Goal: Information Seeking & Learning: Learn about a topic

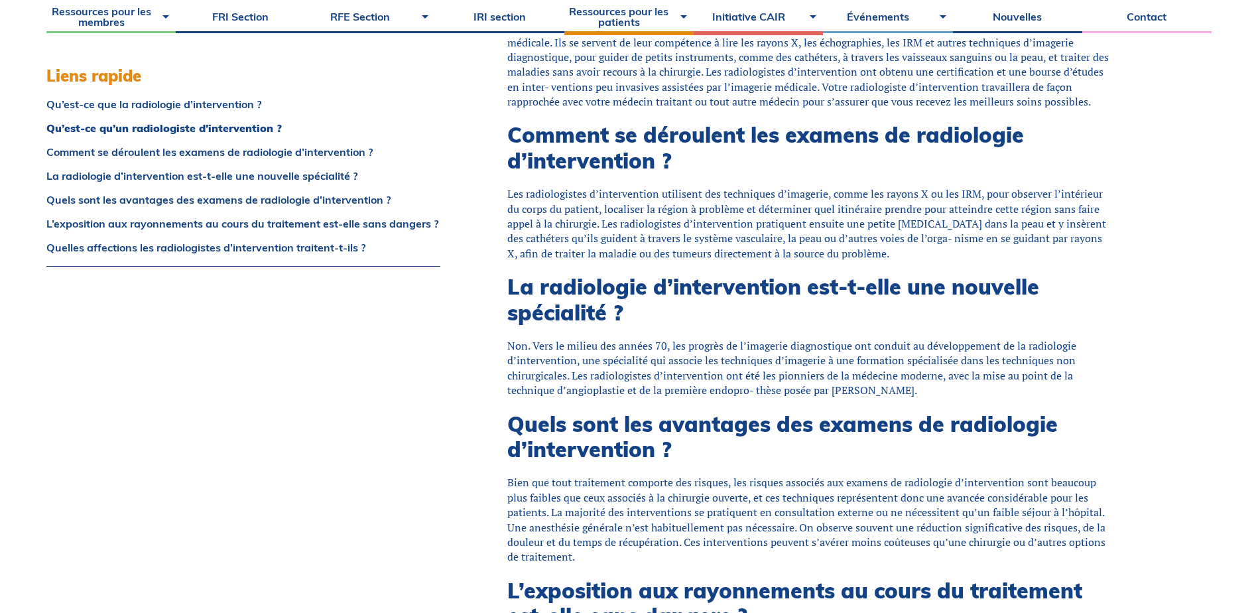
scroll to position [531, 0]
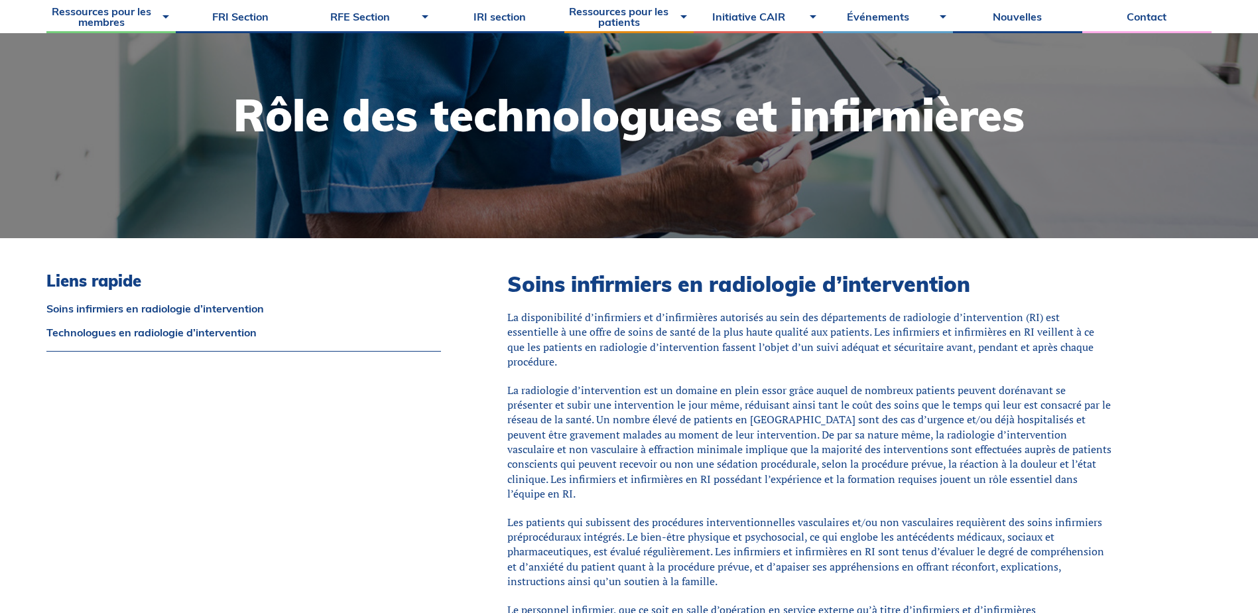
scroll to position [155, 0]
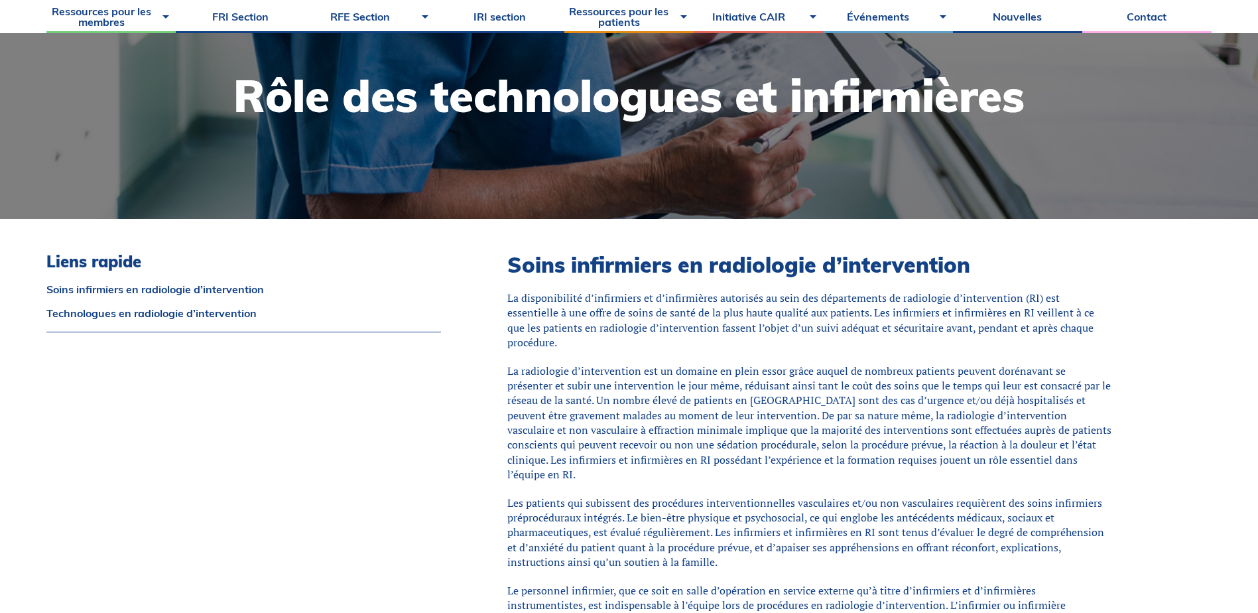
click at [694, 390] on p "La radiologie d’intervention est un domaine en plein essor grâce auquel de nomb…" at bounding box center [809, 422] width 605 height 119
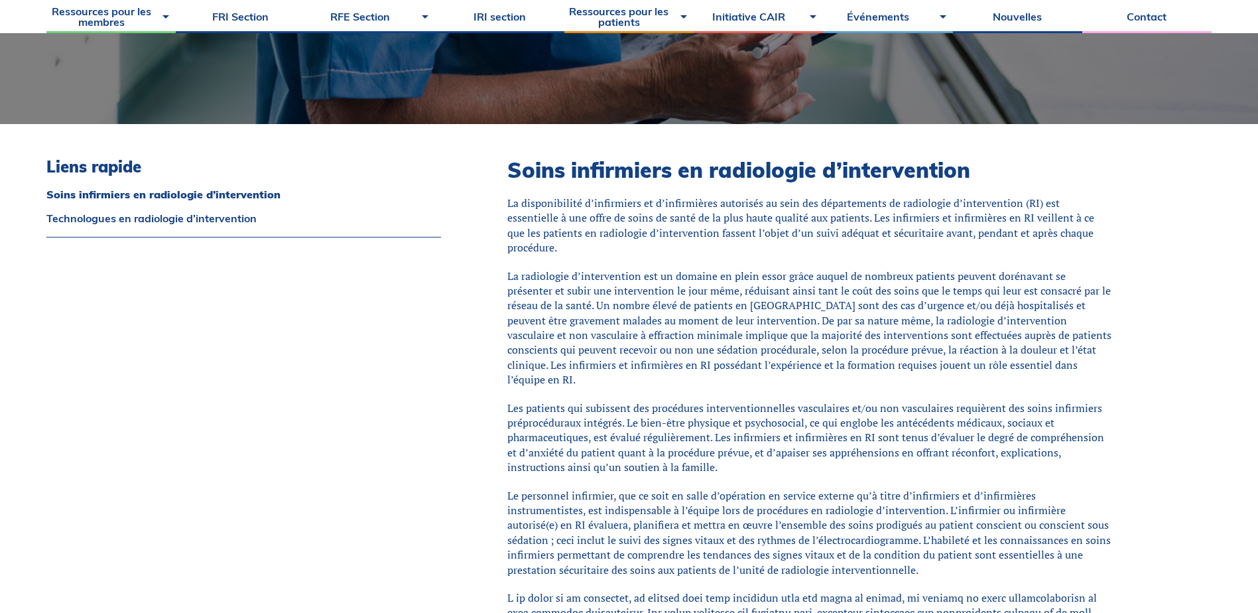
scroll to position [288, 0]
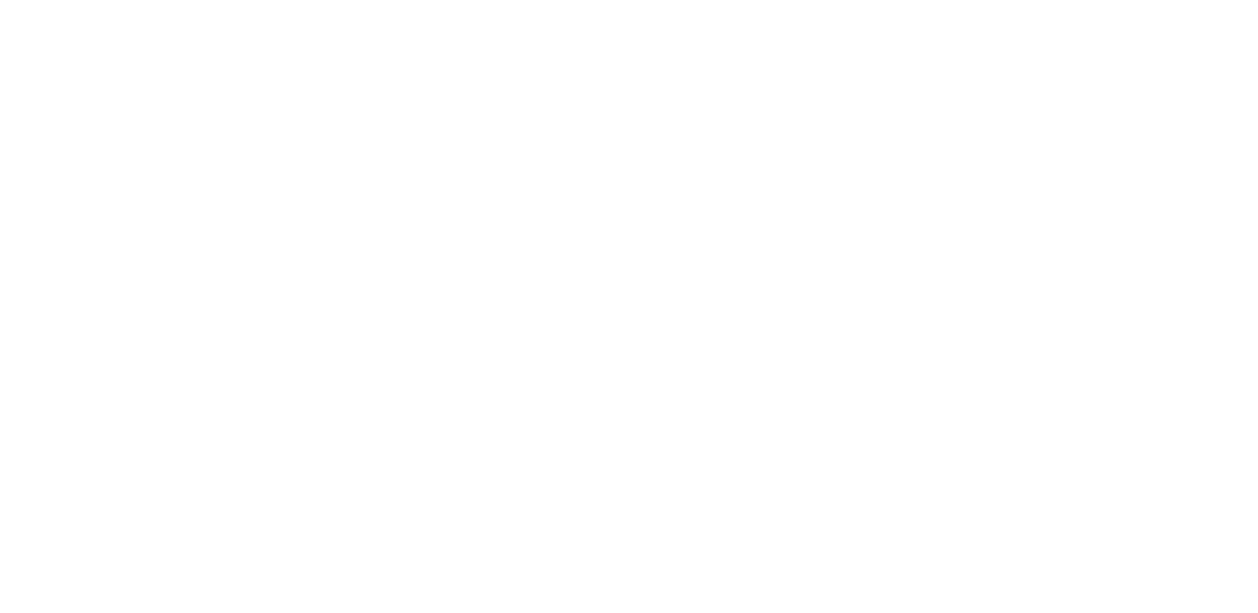
scroll to position [323, 0]
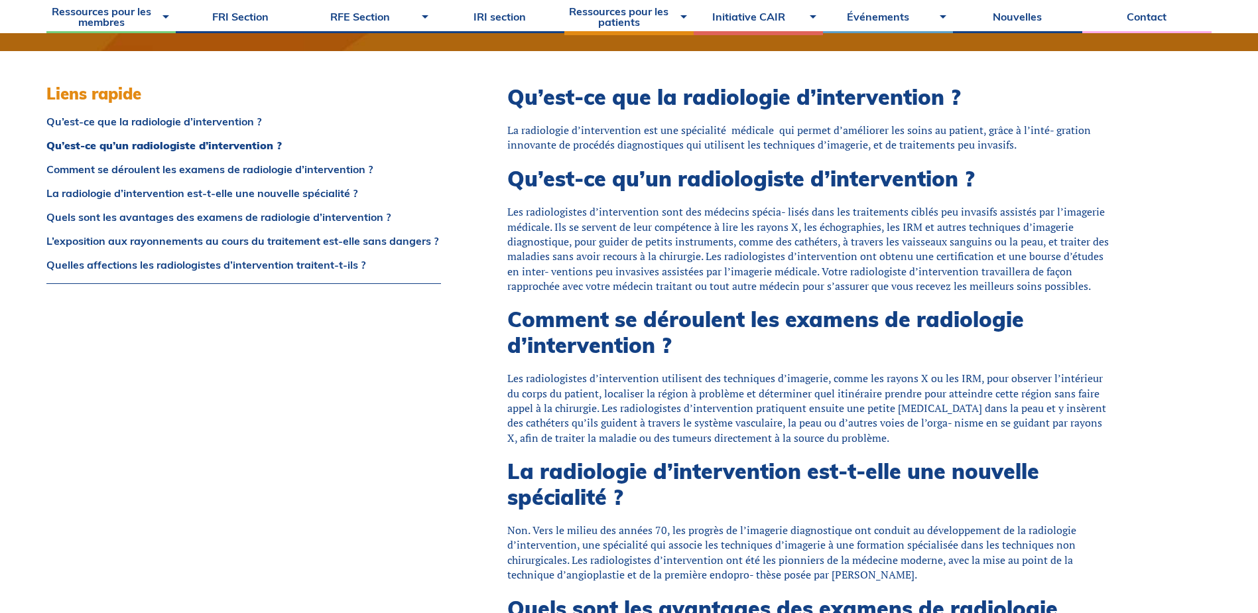
scroll to position [389, 0]
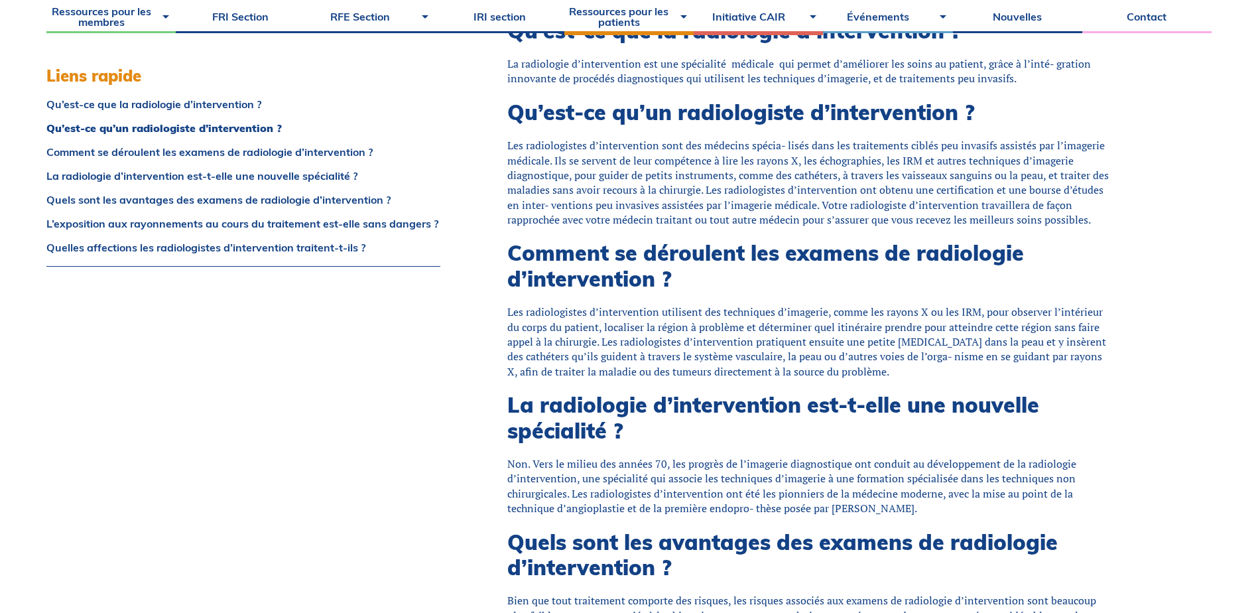
click at [392, 371] on div "Liens rapide Qu’est-ce que la radiologie d’intervention ? Qu’est-ce qu’un radio…" at bounding box center [243, 599] width 395 height 1163
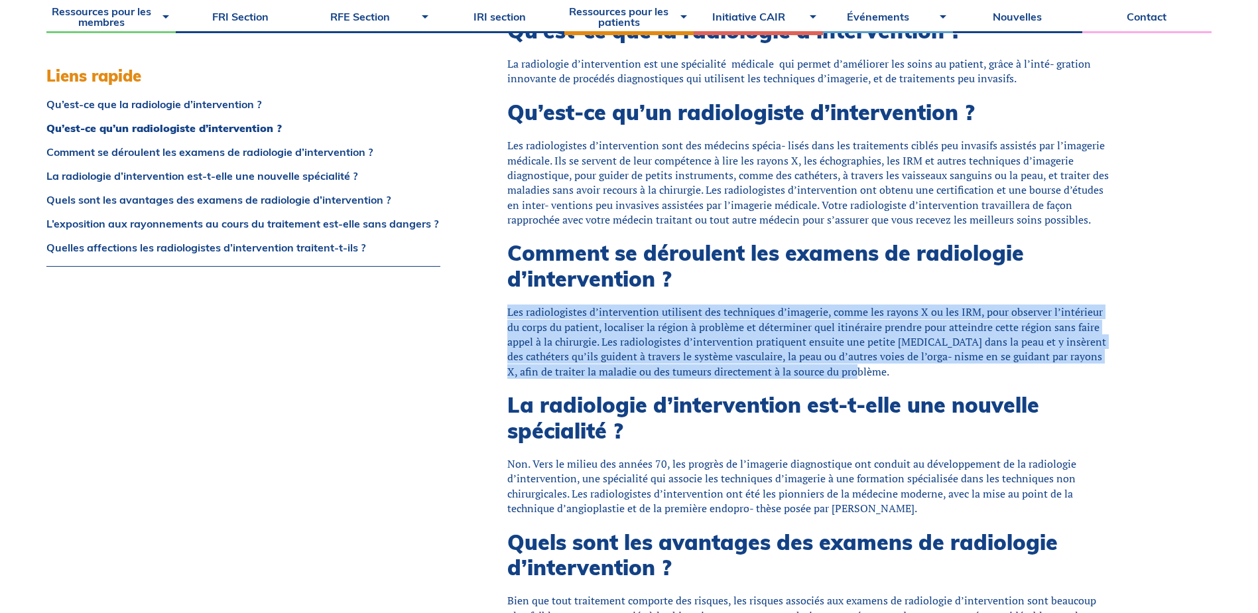
drag, startPoint x: 843, startPoint y: 372, endPoint x: 494, endPoint y: 306, distance: 355.1
click at [494, 306] on div "Qu’est-ce que la radiologie d’intervention ? La radiologie d’intervention est u…" at bounding box center [843, 583] width 738 height 1196
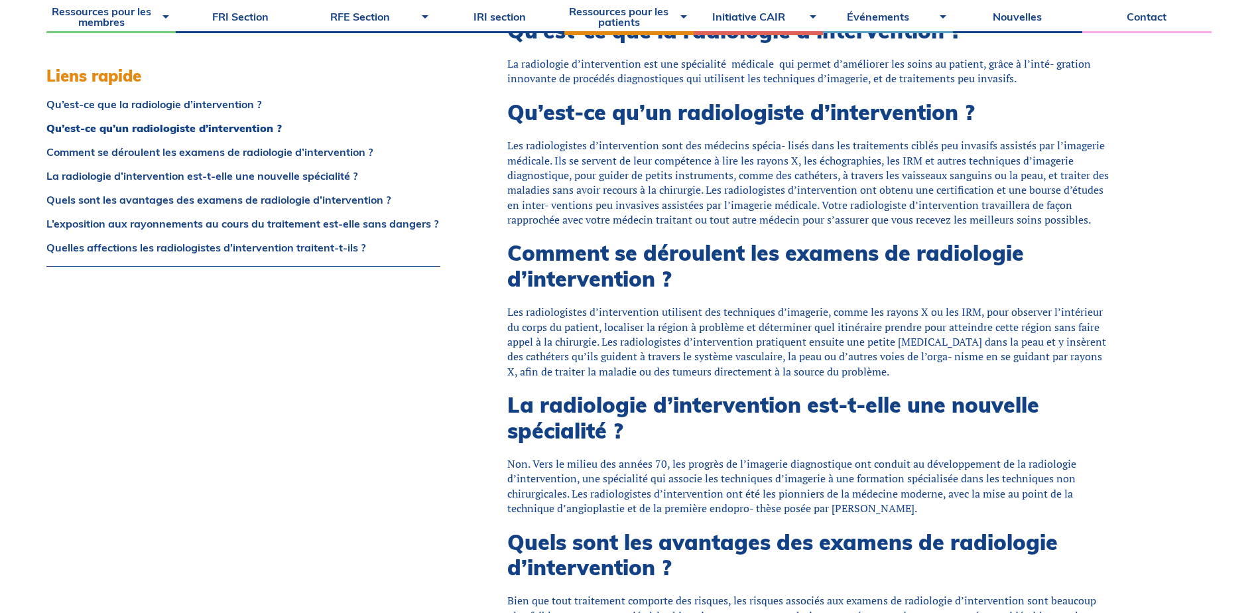
drag, startPoint x: 494, startPoint y: 306, endPoint x: 413, endPoint y: 352, distance: 93.5
click at [413, 352] on div "Liens rapide Qu’est-ce que la radiologie d’intervention ? Qu’est-ce qu’un radio…" at bounding box center [243, 599] width 395 height 1163
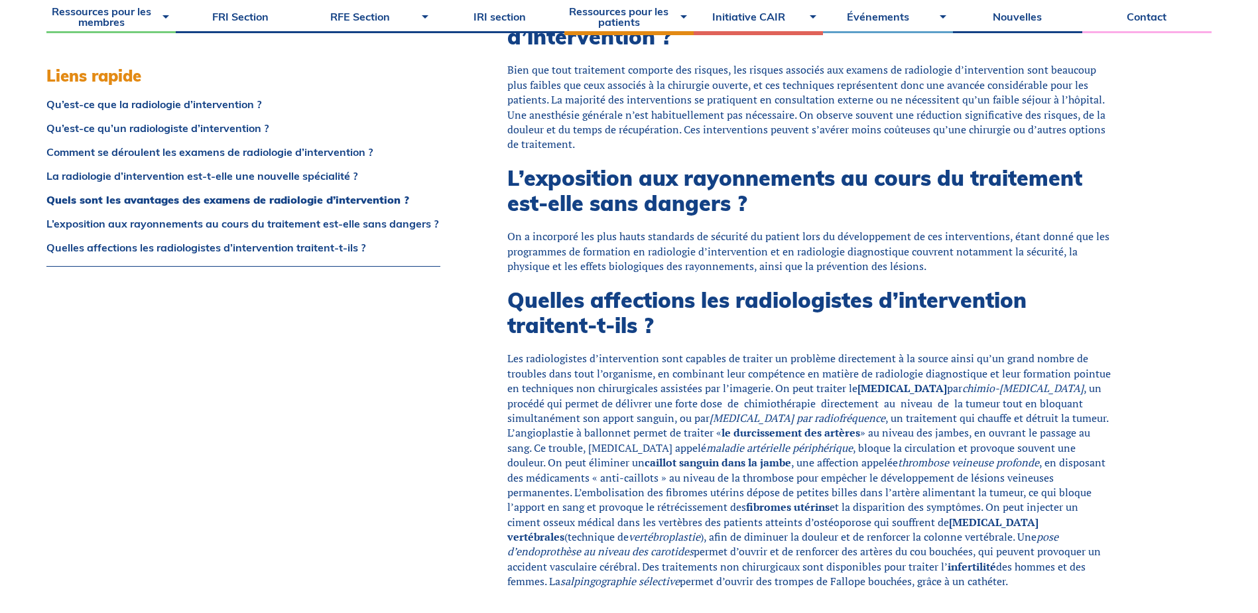
scroll to position [986, 0]
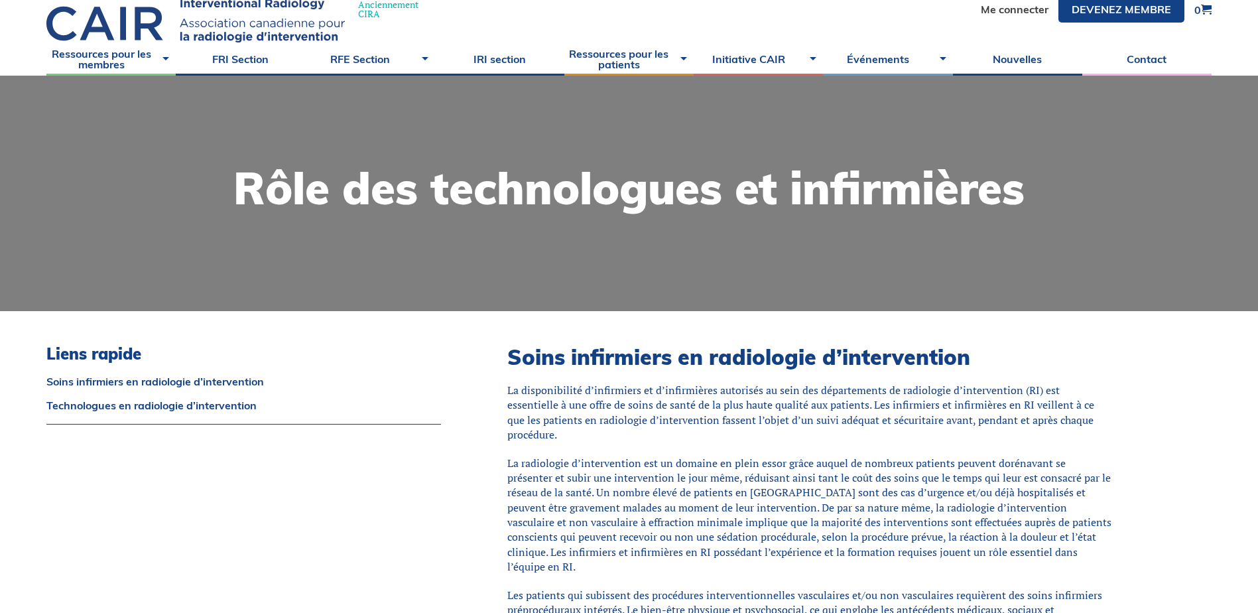
scroll to position [201, 0]
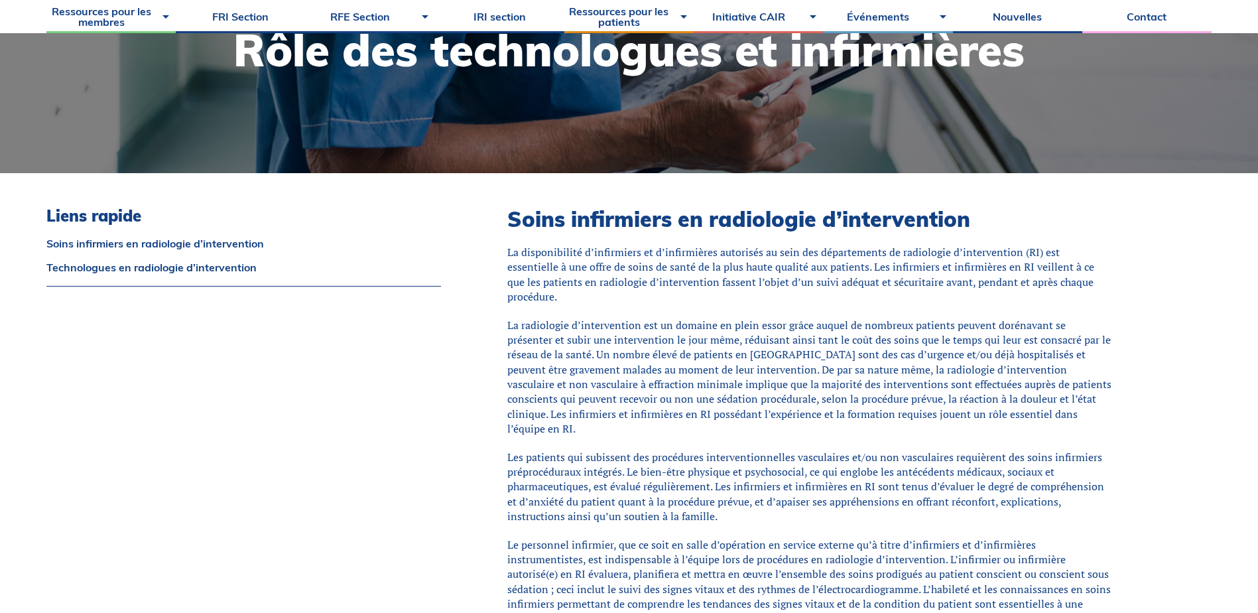
click at [841, 388] on p "La radiologie d’intervention est un domaine en plein essor grâce auquel de nomb…" at bounding box center [809, 377] width 605 height 119
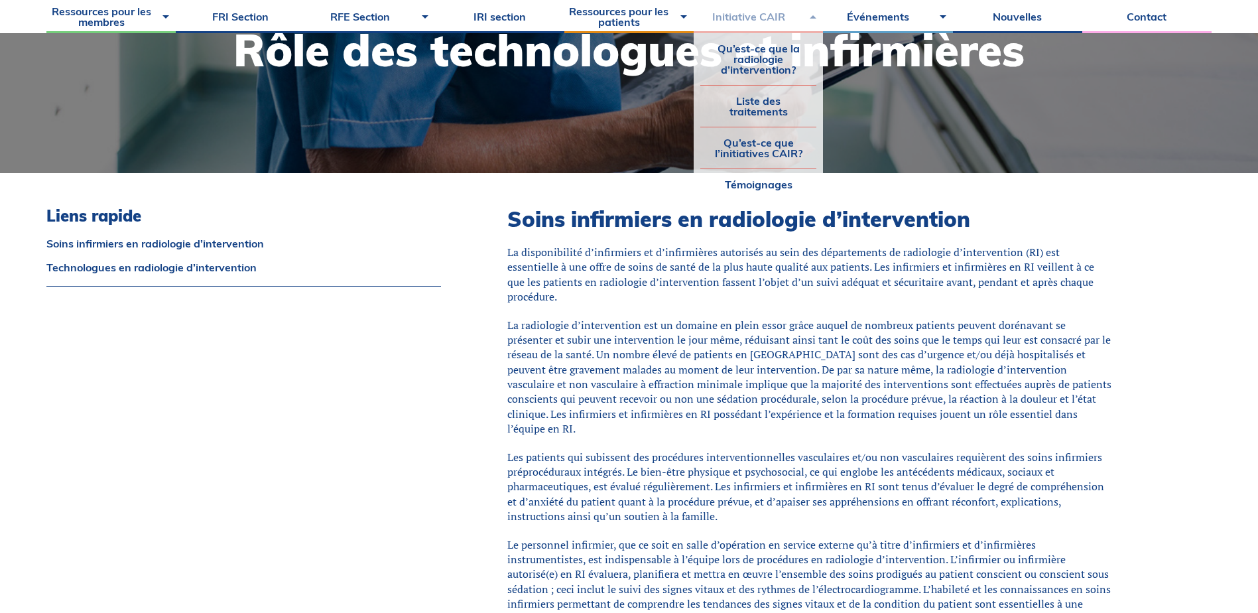
scroll to position [807, 0]
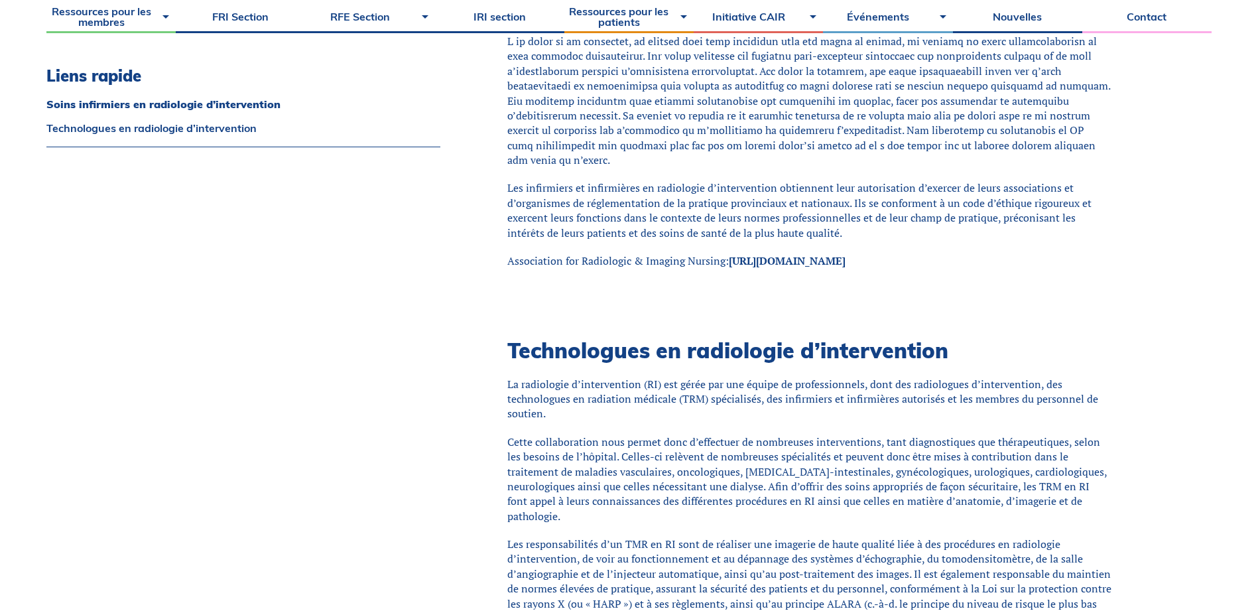
click at [778, 338] on h2 "Technologues en radiologie d’intervention" at bounding box center [809, 350] width 605 height 25
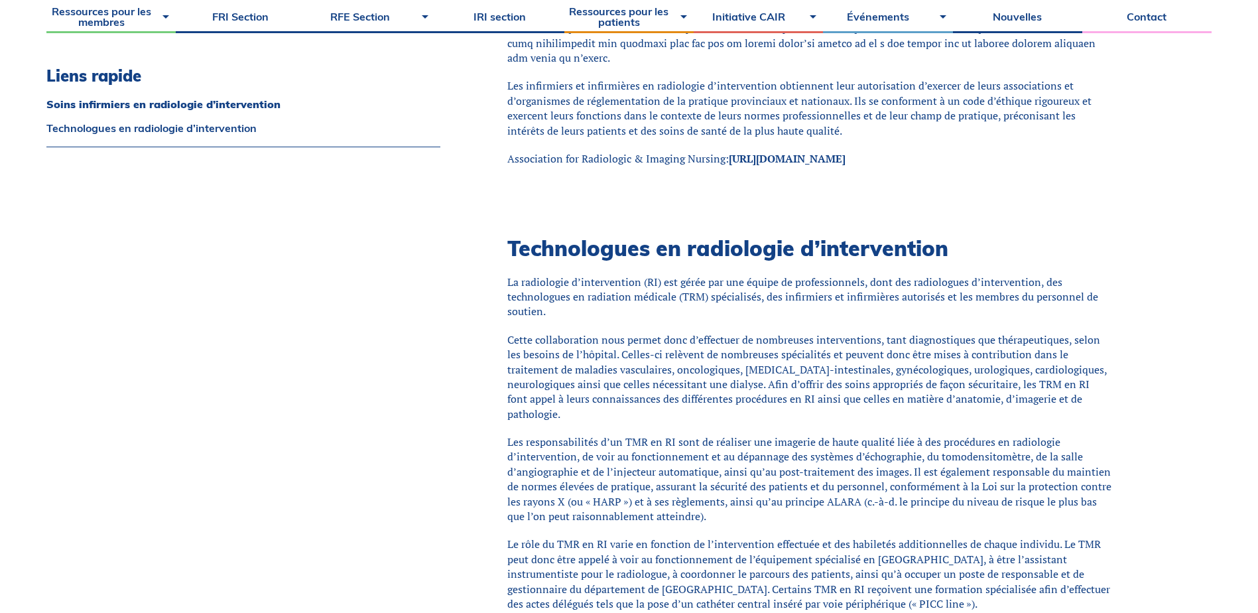
scroll to position [939, 0]
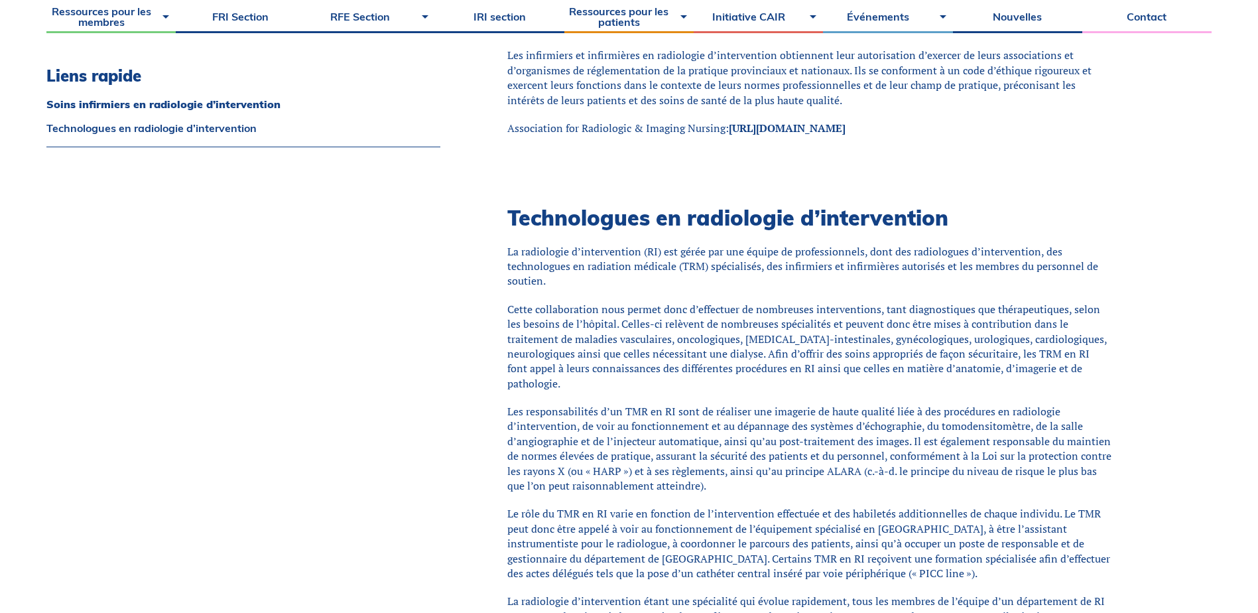
click at [575, 244] on p "La radiologie d’intervention (RI) est gérée par une équipe de professionnels, d…" at bounding box center [809, 266] width 605 height 44
click at [720, 306] on p "Cette collaboration nous permet donc d’effectuer de nombreuses interventions, t…" at bounding box center [809, 346] width 605 height 89
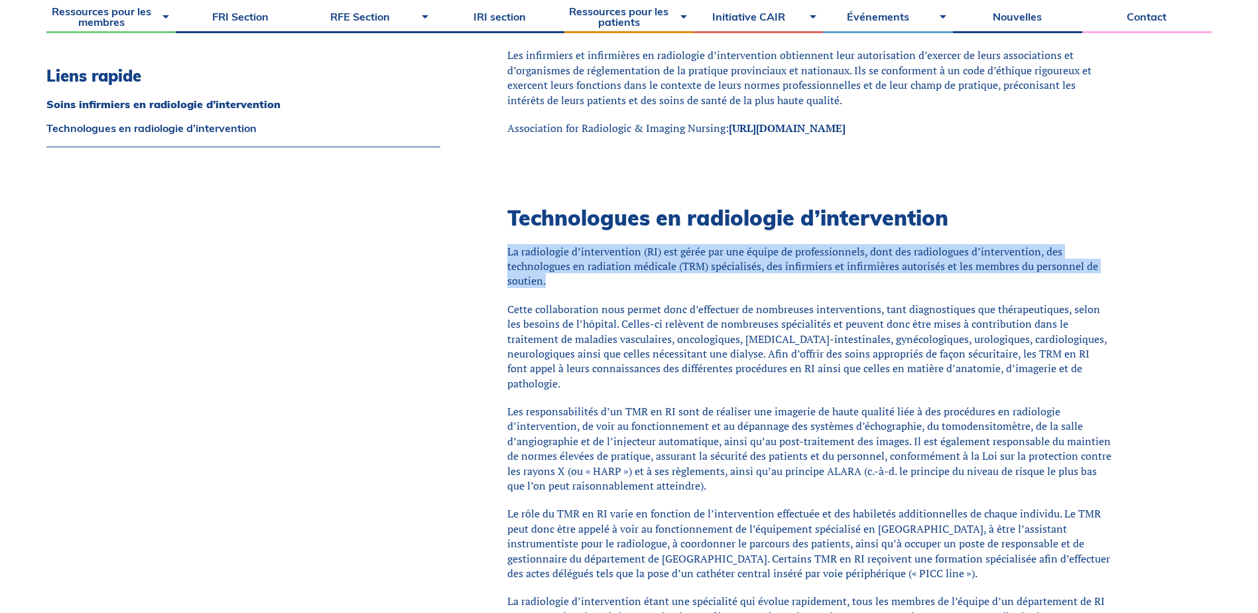
drag, startPoint x: 553, startPoint y: 236, endPoint x: 504, endPoint y: 207, distance: 57.1
click at [504, 207] on div "Soins infirmiers en radiologie d’intervention La disponibilité d’infirmiers et …" at bounding box center [843, 89] width 738 height 1308
drag, startPoint x: 504, startPoint y: 207, endPoint x: 594, endPoint y: 240, distance: 95.5
click at [594, 244] on p "La radiologie d’intervention (RI) est gérée par une équipe de professionnels, d…" at bounding box center [809, 266] width 605 height 44
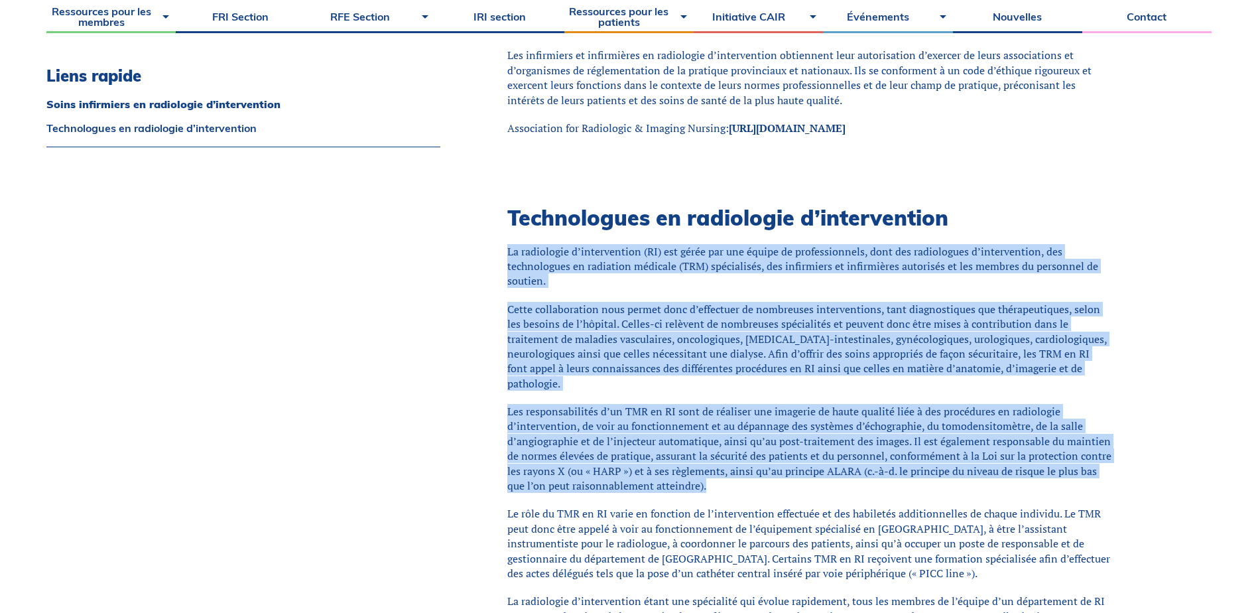
drag, startPoint x: 510, startPoint y: 204, endPoint x: 818, endPoint y: 426, distance: 379.6
click at [818, 426] on div "Soins infirmiers en radiologie d’intervention La disponibilité d’infirmiers et …" at bounding box center [809, 89] width 605 height 1242
click at [818, 426] on p "Les responsabilités d’un TMR en RI sont de réaliser une imagerie de haute quali…" at bounding box center [809, 448] width 605 height 89
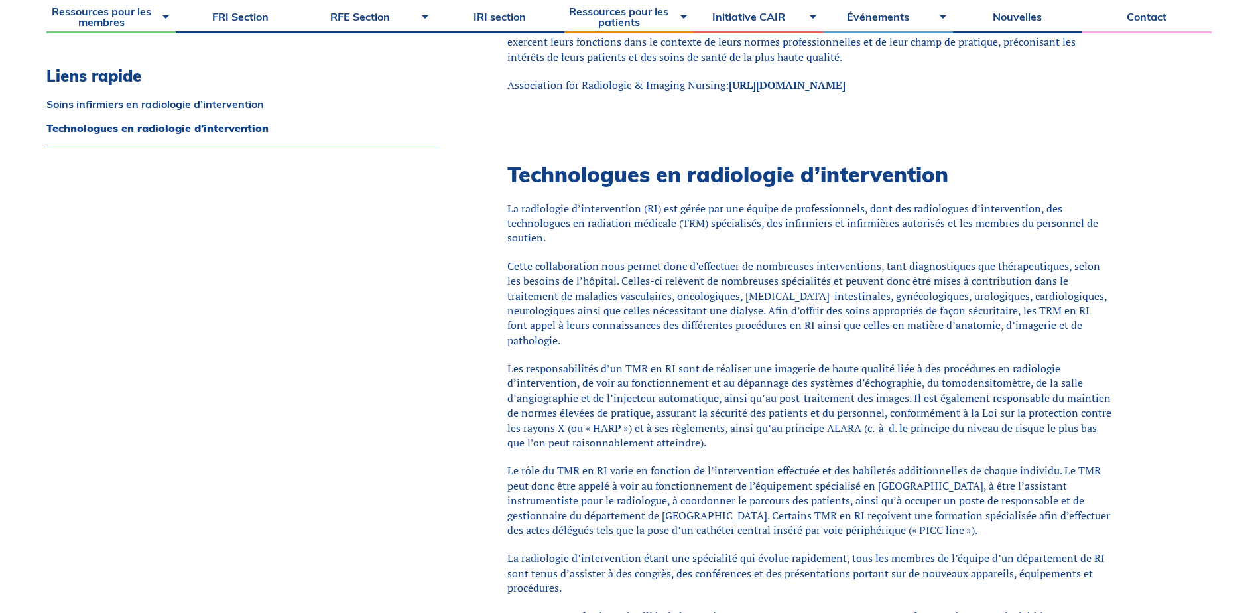
scroll to position [1006, 0]
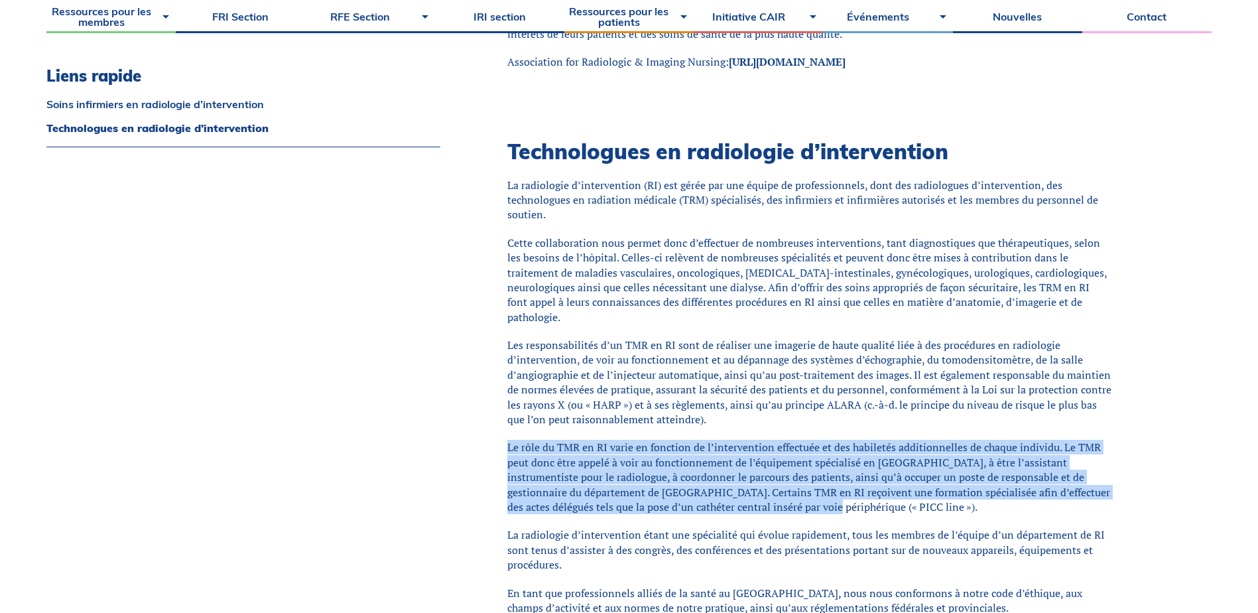
drag, startPoint x: 759, startPoint y: 447, endPoint x: 503, endPoint y: 383, distance: 263.8
click at [503, 383] on div "Soins infirmiers en radiologie d’intervention La disponibilité d’infirmiers et …" at bounding box center [843, 23] width 738 height 1308
drag, startPoint x: 503, startPoint y: 383, endPoint x: 620, endPoint y: 423, distance: 123.3
copy p "Le rôle du TMR en RI varie en fonction de l’intervention effectuée et des habil…"
click at [633, 373] on div "Soins infirmiers en radiologie d’intervention La disponibilité d’infirmiers et …" at bounding box center [809, 23] width 605 height 1242
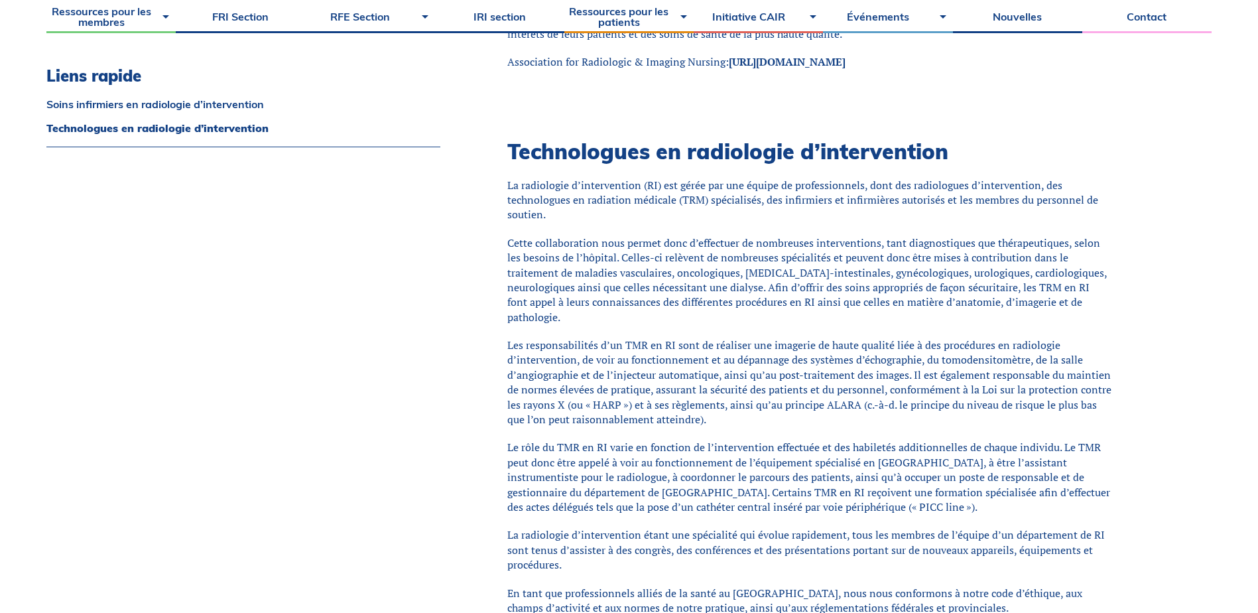
scroll to position [1072, 0]
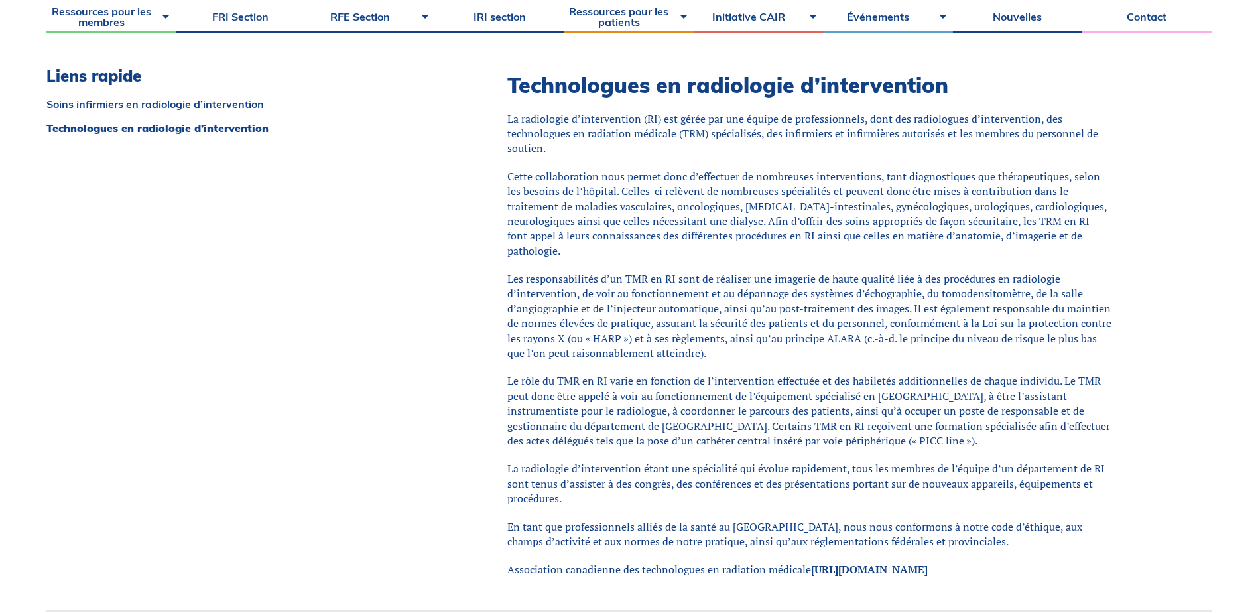
drag, startPoint x: 432, startPoint y: 231, endPoint x: 470, endPoint y: 273, distance: 56.3
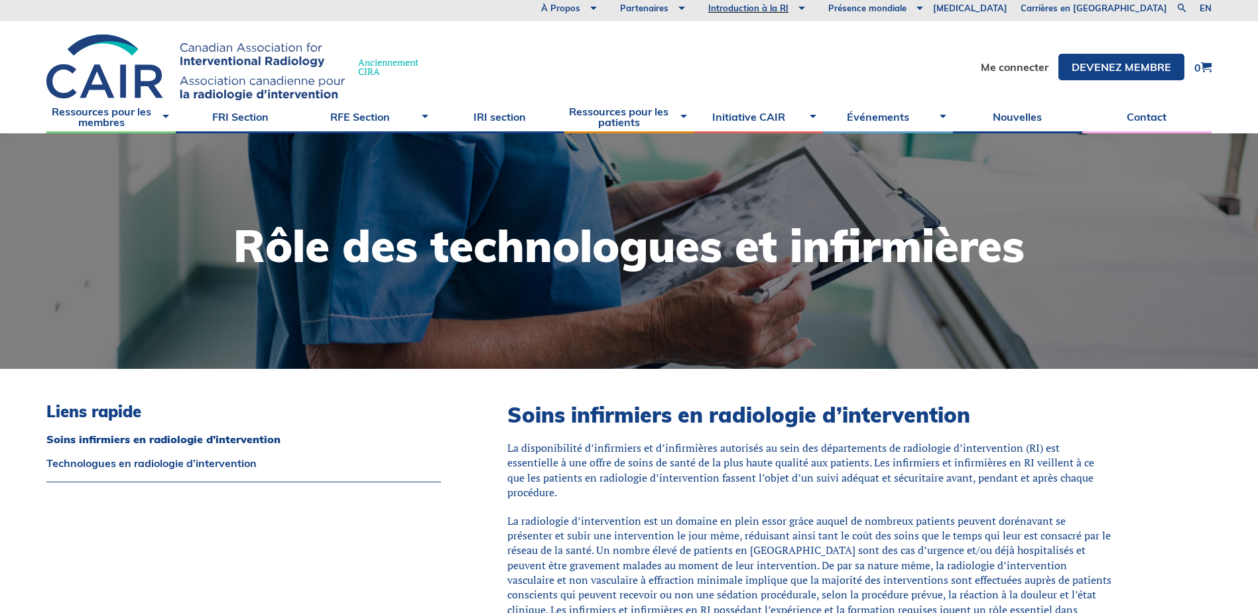
scroll to position [143, 0]
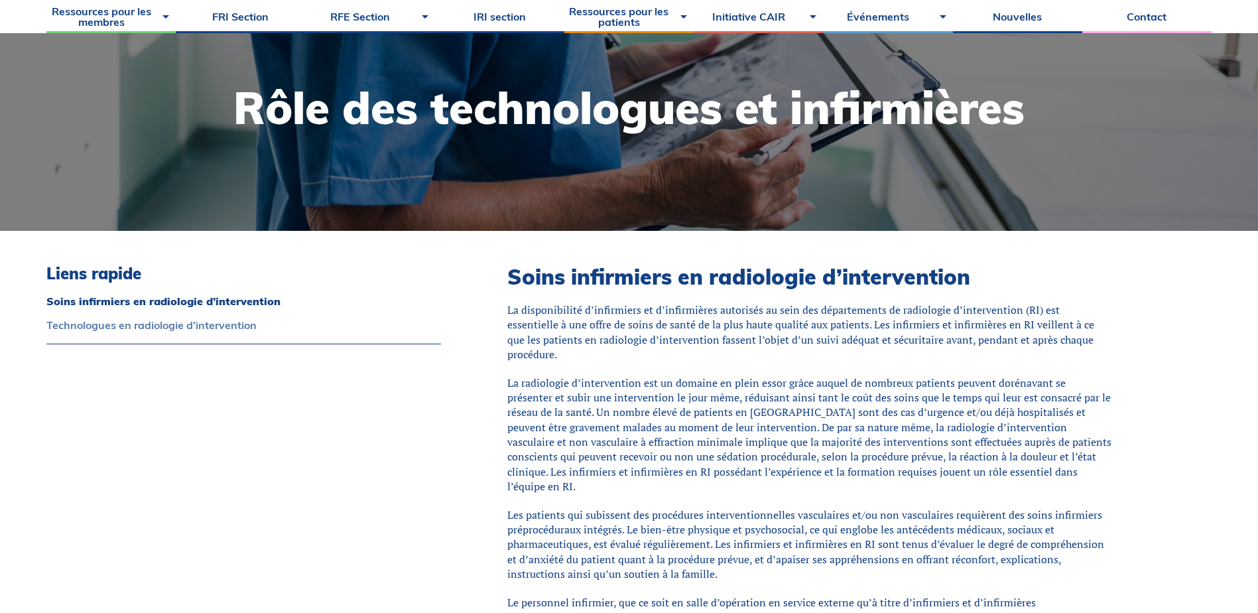
click at [82, 326] on link "Technologues en radiologie d’intervention" at bounding box center [243, 325] width 395 height 11
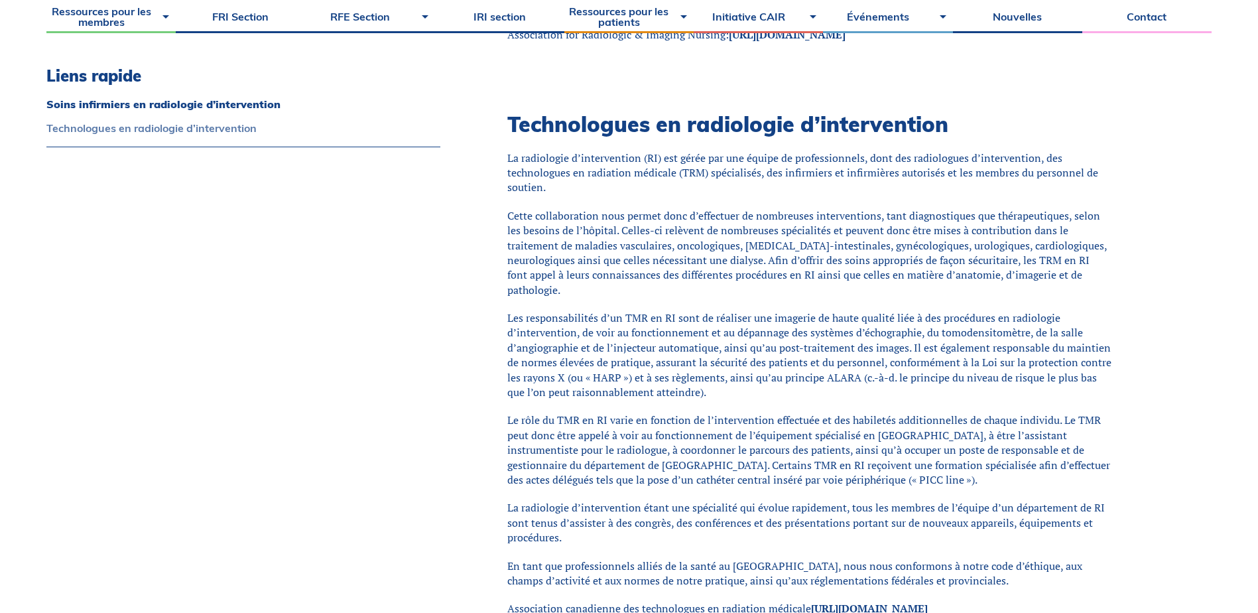
scroll to position [1033, 0]
click at [732, 334] on p "Les responsabilités d’un TMR en RI sont de réaliser une imagerie de haute quali…" at bounding box center [809, 354] width 605 height 89
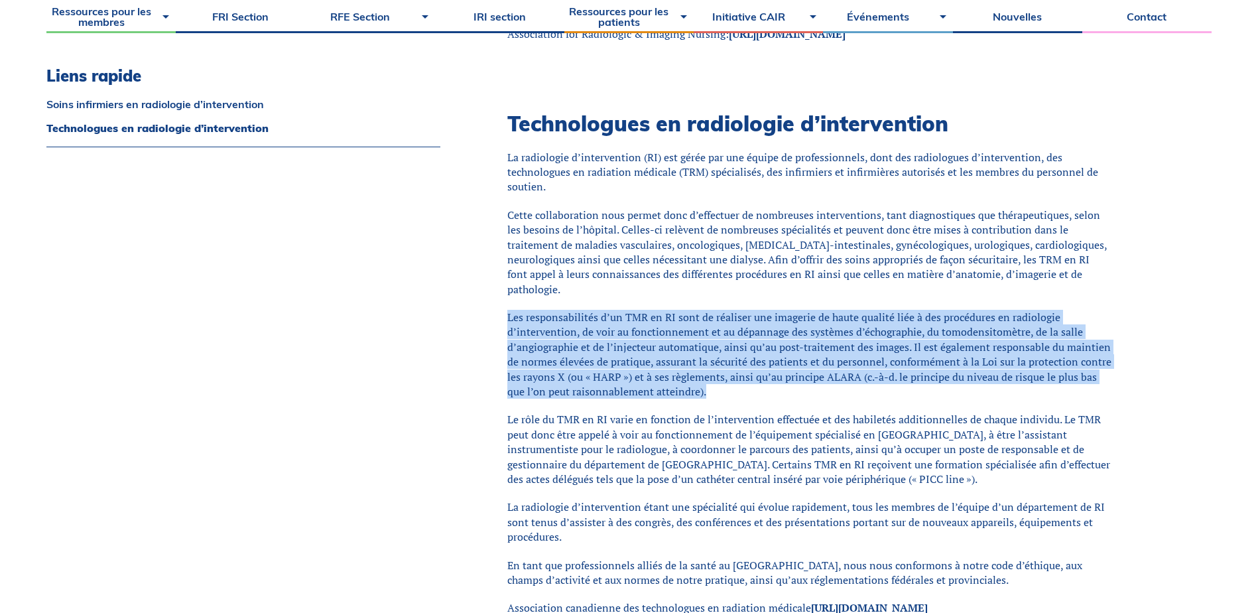
drag, startPoint x: 706, startPoint y: 337, endPoint x: 496, endPoint y: 251, distance: 226.4
drag, startPoint x: 496, startPoint y: 251, endPoint x: 606, endPoint y: 310, distance: 124.9
copy p "Les responsabilités d’un TMR en RI sont de réaliser une imagerie de haute quali…"
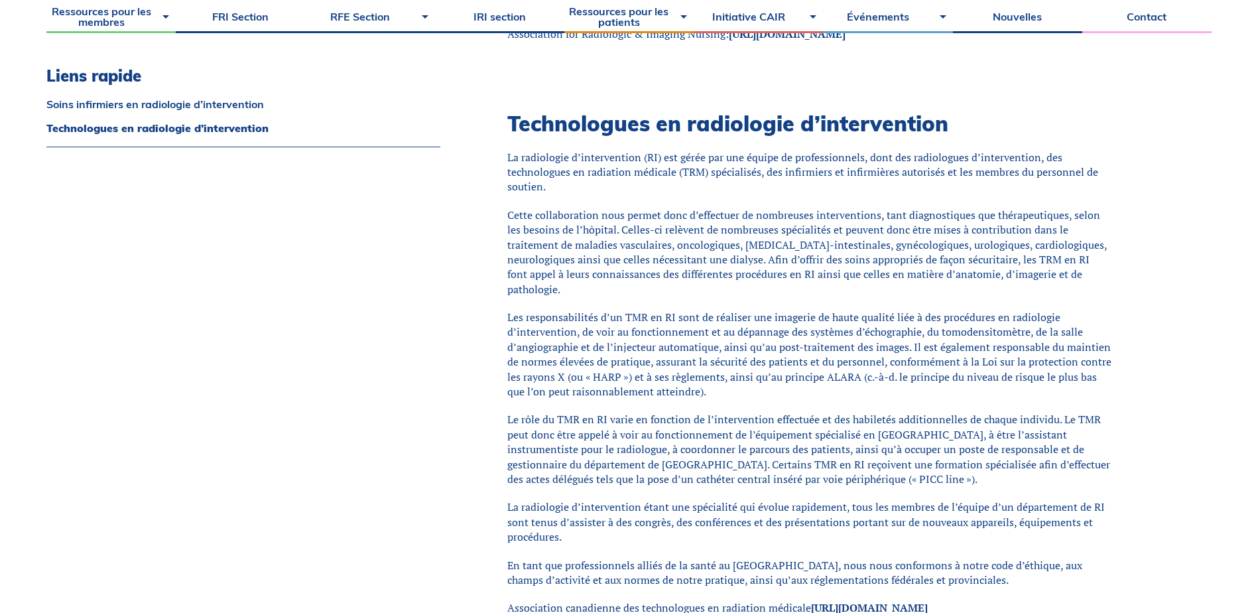
click at [732, 412] on p "Le rôle du TMR en RI varie en fonction de l’intervention effectuée et des habil…" at bounding box center [809, 449] width 605 height 74
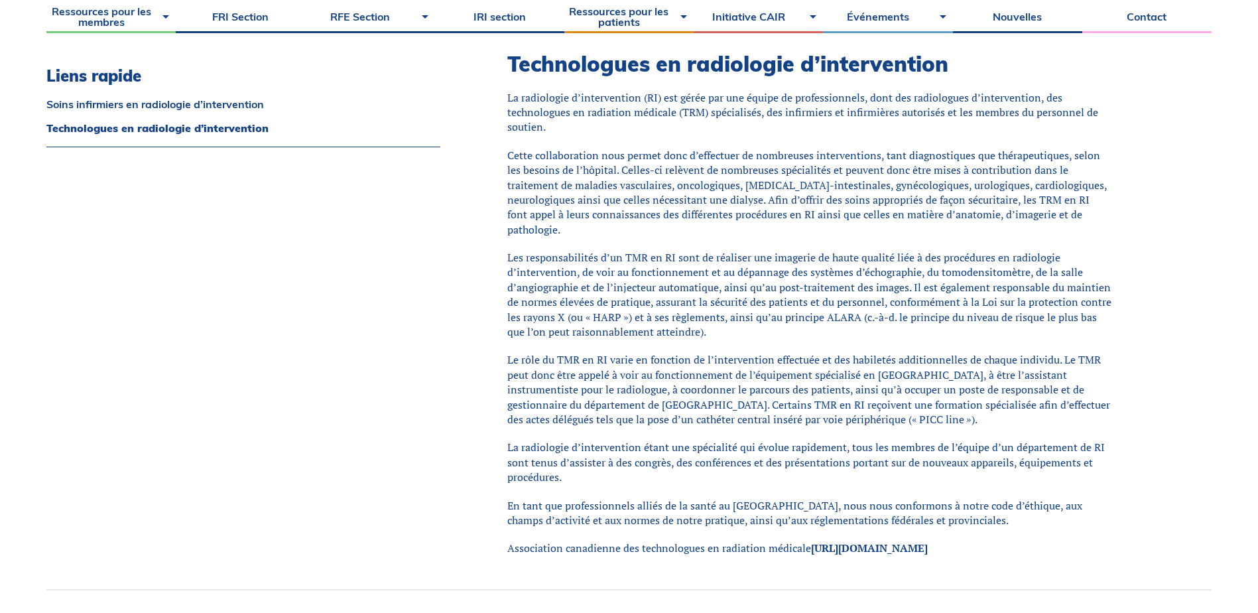
scroll to position [1117, 0]
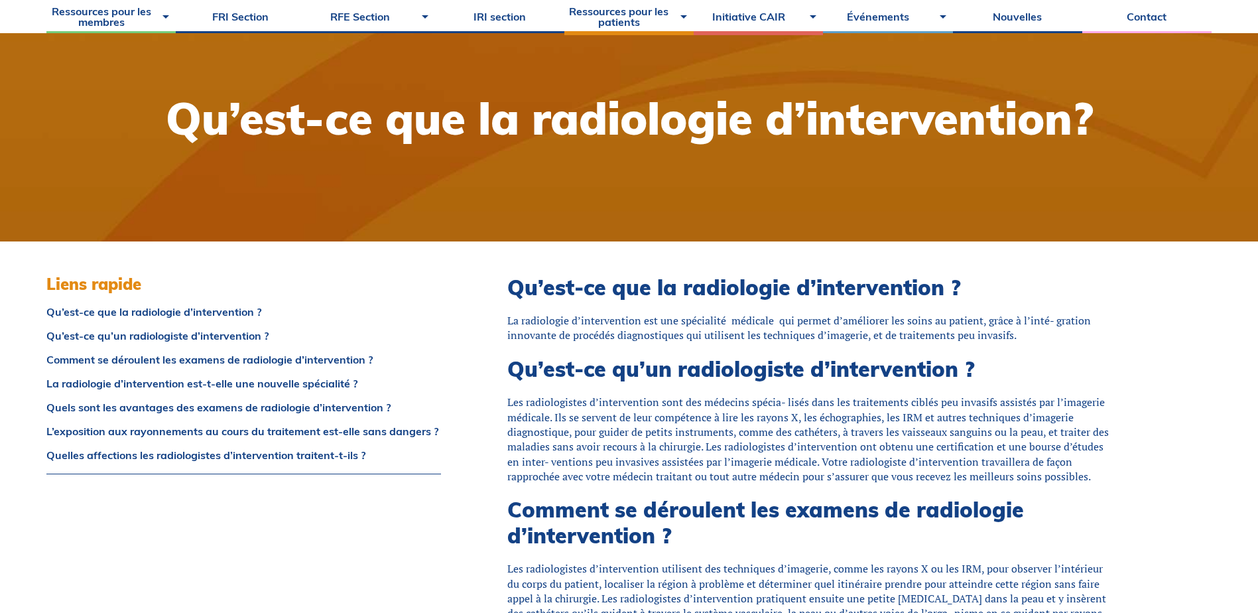
scroll to position [265, 0]
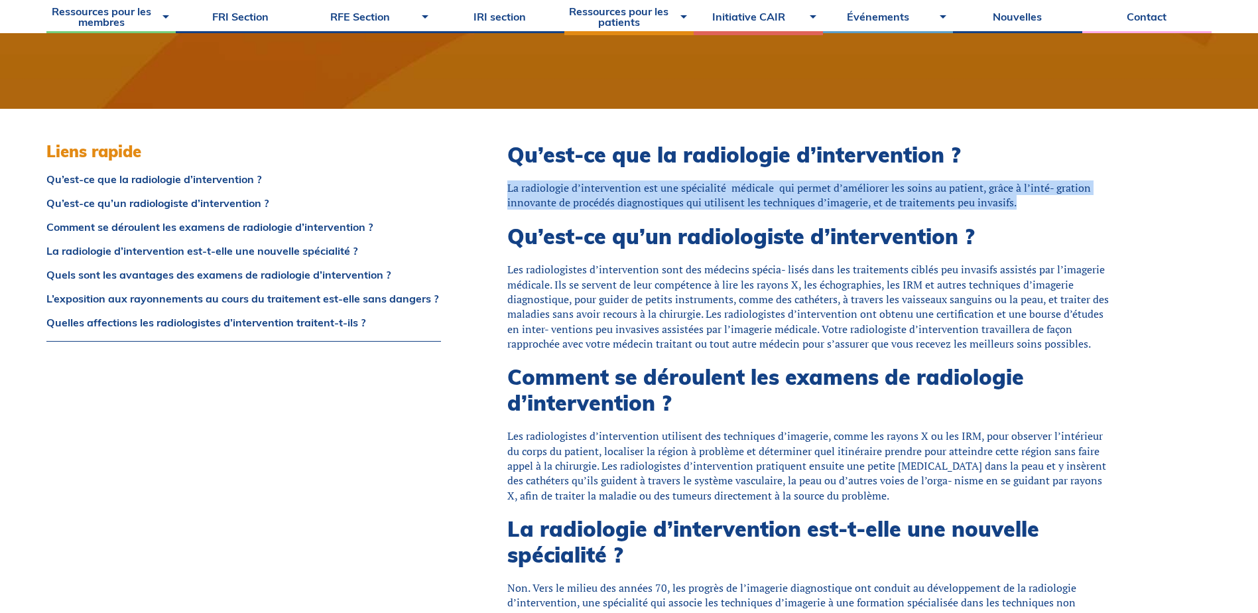
drag, startPoint x: 508, startPoint y: 190, endPoint x: 1013, endPoint y: 200, distance: 505.5
click at [1013, 200] on p "La radiologie d’intervention est une spécialité médicale qui permet d’améliorer…" at bounding box center [809, 195] width 605 height 30
click at [724, 202] on p "La radiologie d’intervention est une spécialité médicale qui permet d’améliorer…" at bounding box center [809, 195] width 605 height 30
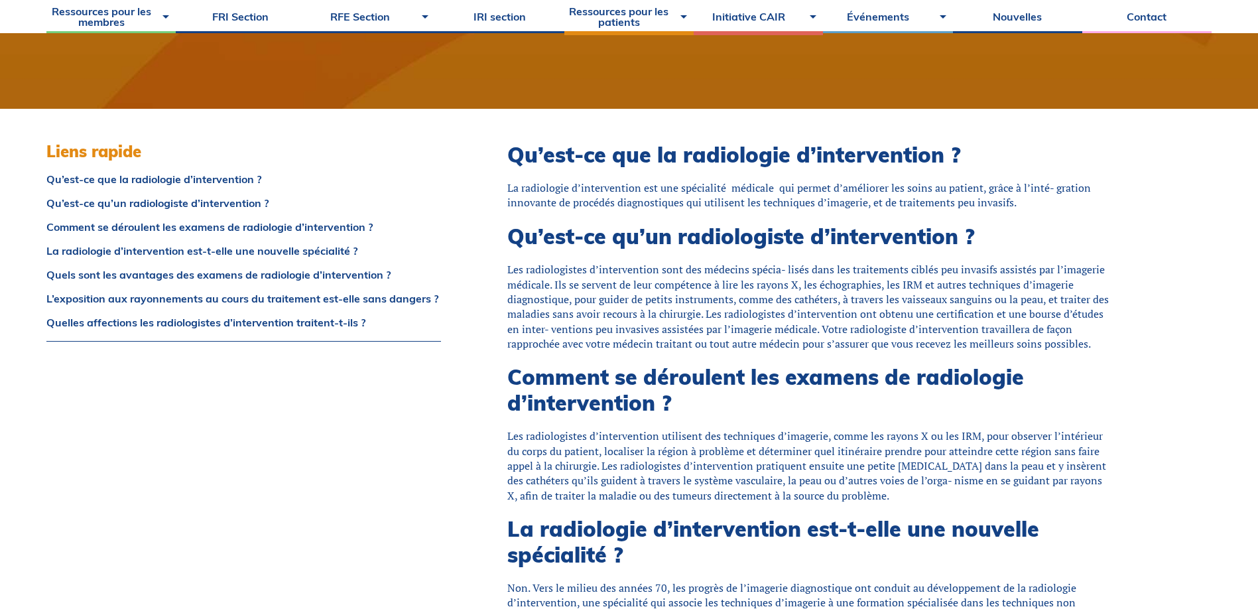
click at [732, 247] on h2 "Qu’est-ce qu’un radiologiste d’intervention ?" at bounding box center [809, 236] width 605 height 25
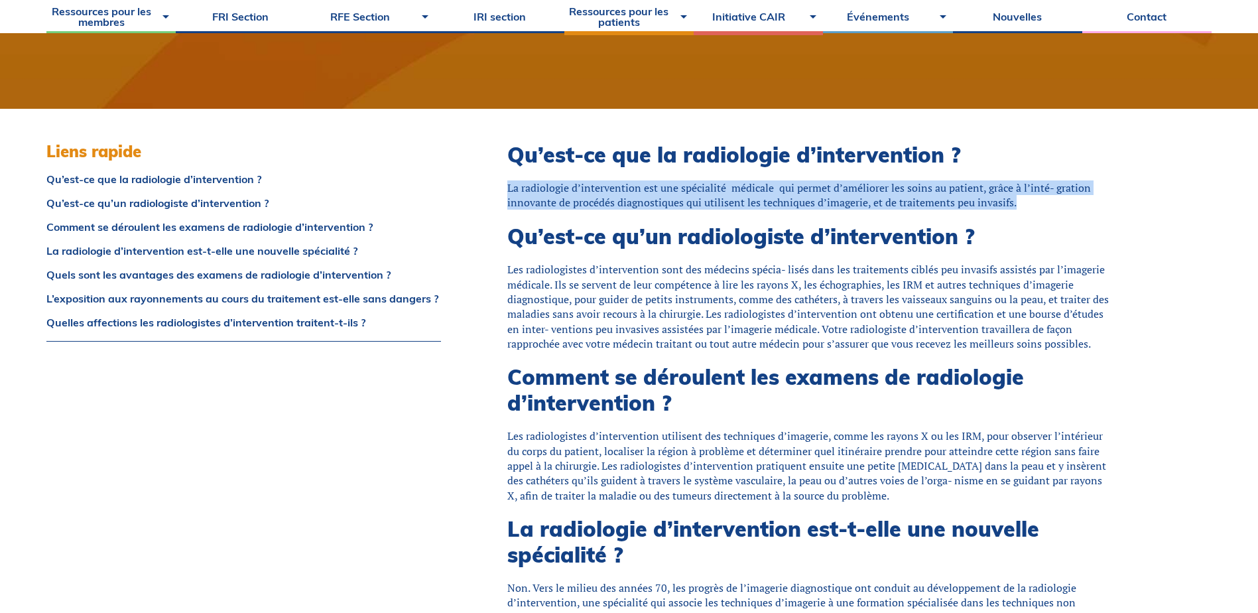
drag, startPoint x: 506, startPoint y: 187, endPoint x: 1015, endPoint y: 208, distance: 509.8
drag, startPoint x: 1015, startPoint y: 208, endPoint x: 888, endPoint y: 194, distance: 128.1
copy p "La radiologie d’intervention est une spécialité médicale qui permet d’améliorer…"
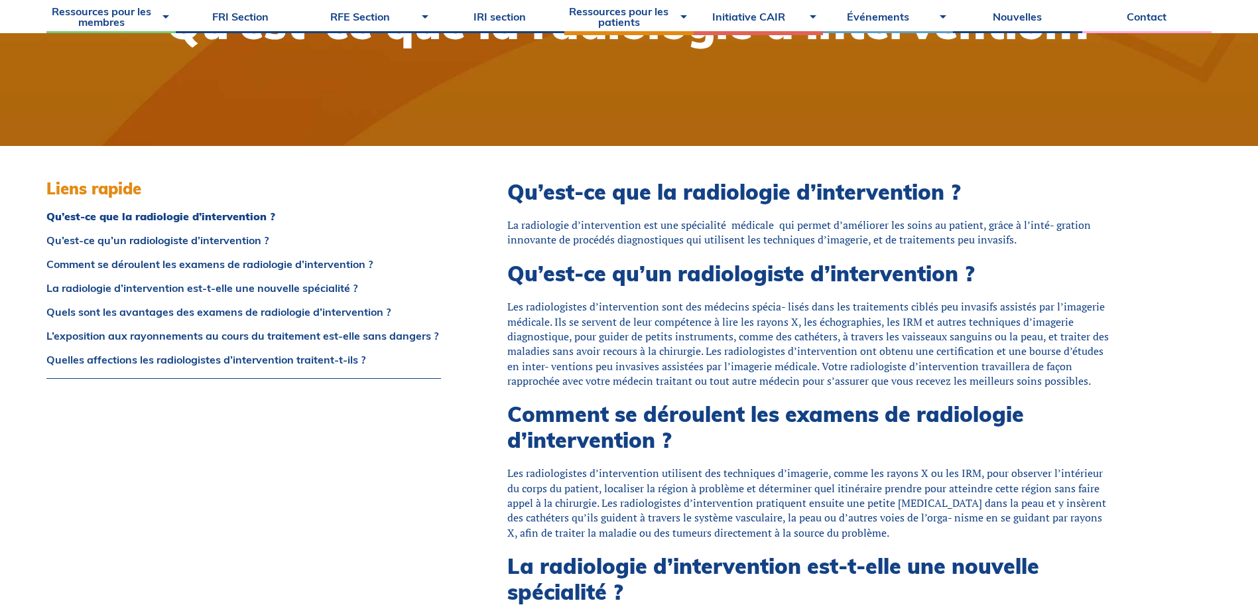
scroll to position [238, 0]
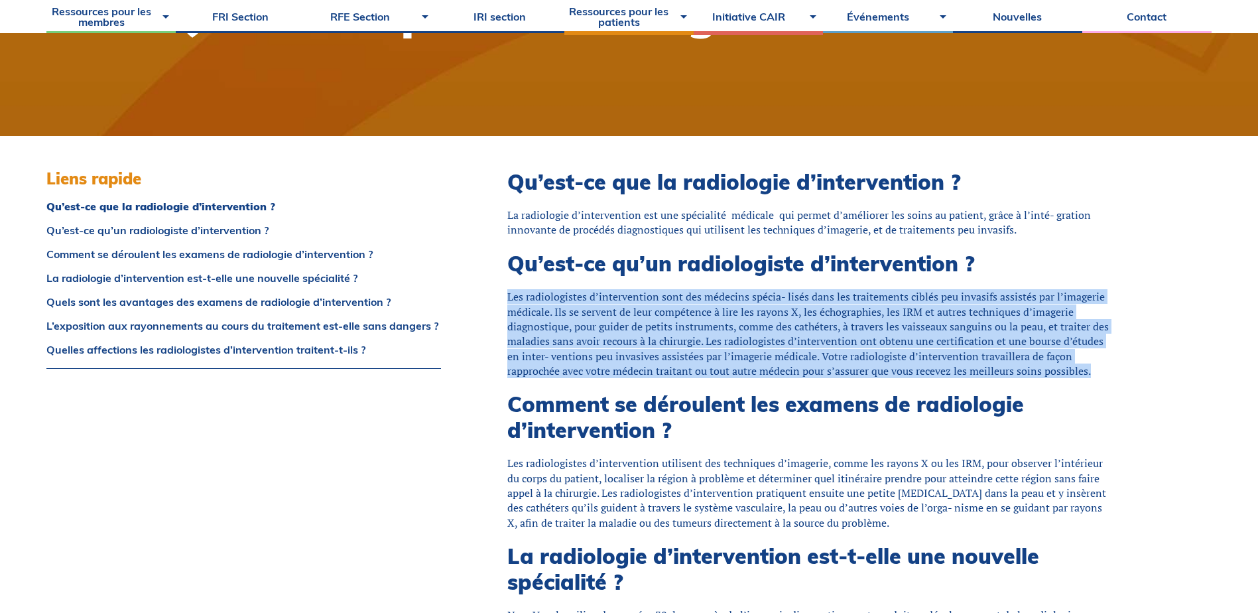
drag, startPoint x: 509, startPoint y: 294, endPoint x: 1094, endPoint y: 371, distance: 589.4
click at [1094, 371] on p "Les radiologistes d’intervention sont des médecins spécia- lisés dans les trait…" at bounding box center [809, 333] width 605 height 89
drag, startPoint x: 1088, startPoint y: 371, endPoint x: 728, endPoint y: 369, distance: 360.8
copy p "Les radiologistes d’intervention sont des médecins spécia- lisés dans les trait…"
click at [789, 365] on p "Les radiologistes d’intervention sont des médecins spécia- lisés dans les trait…" at bounding box center [809, 333] width 605 height 89
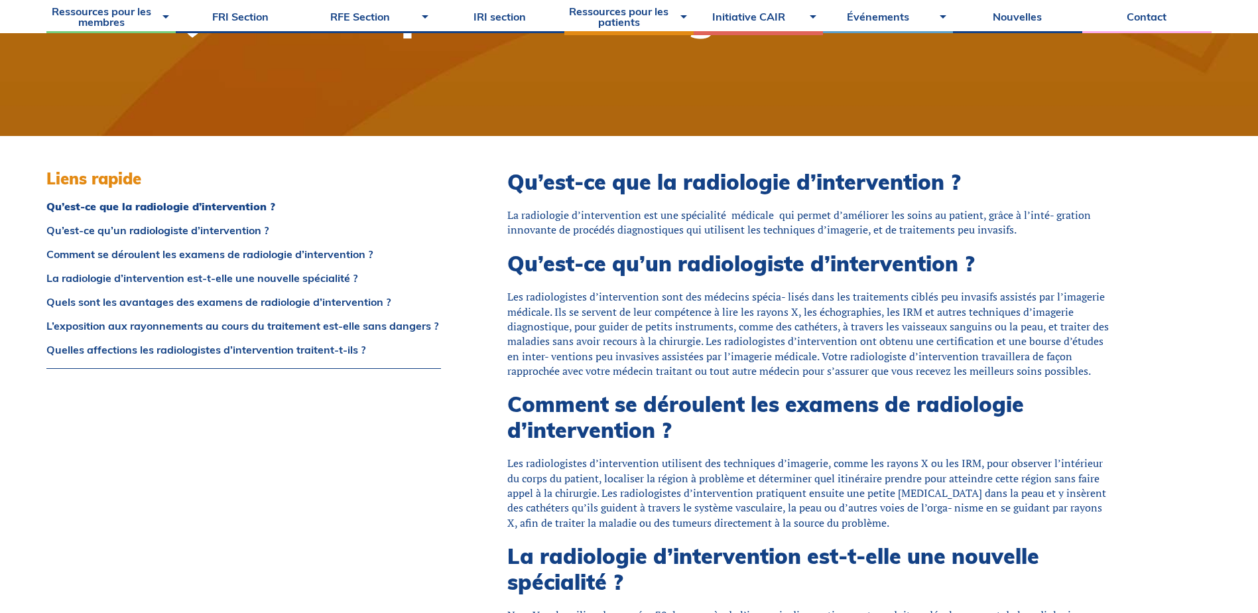
click at [966, 418] on h2 "Comment se déroulent les examens de radiologie d’intervention ?" at bounding box center [809, 416] width 605 height 51
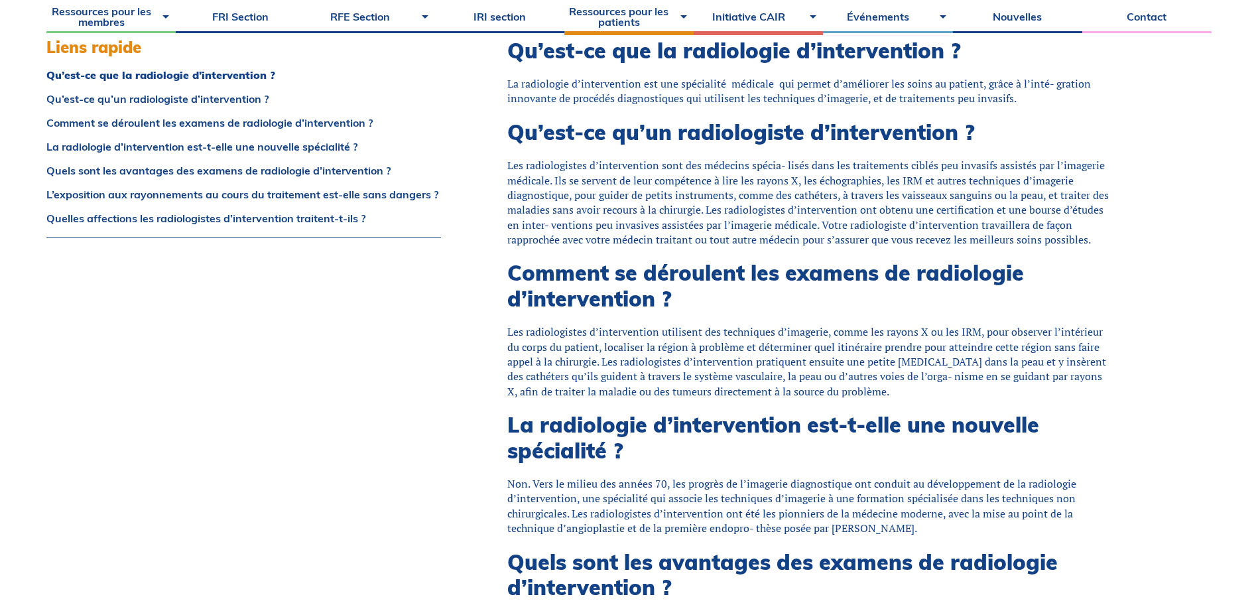
scroll to position [371, 0]
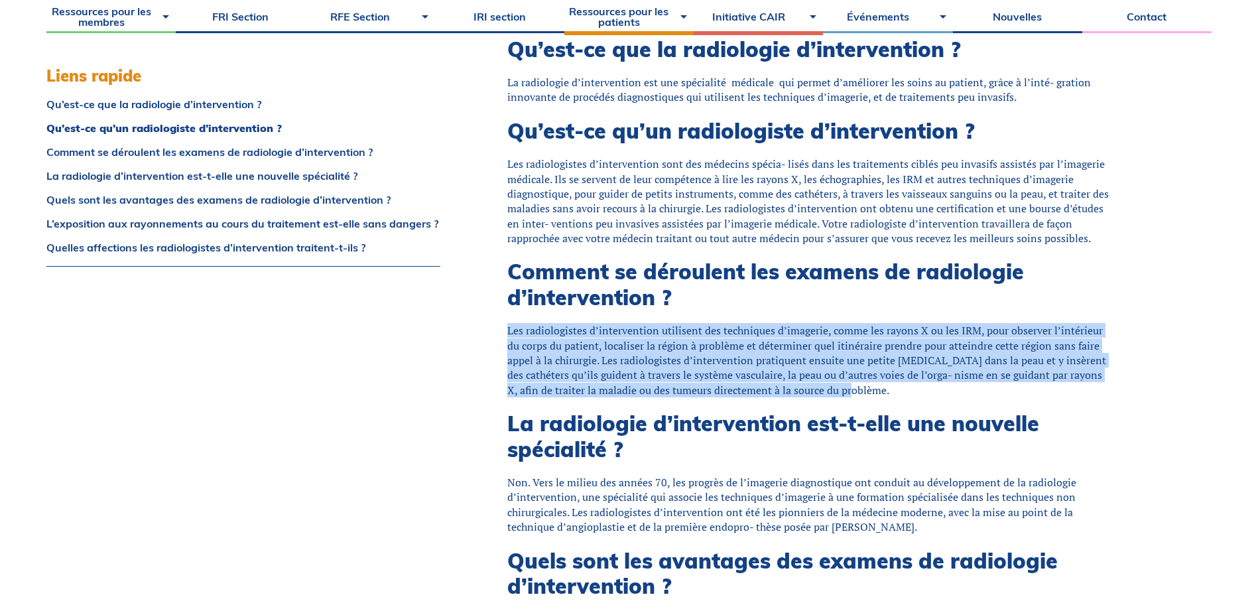
drag, startPoint x: 837, startPoint y: 391, endPoint x: 495, endPoint y: 328, distance: 347.3
click at [495, 328] on div "Qu’est-ce que la radiologie d’intervention ? La radiologie d’intervention est u…" at bounding box center [843, 601] width 738 height 1196
drag, startPoint x: 495, startPoint y: 328, endPoint x: 647, endPoint y: 364, distance: 155.6
copy p "Les radiologistes d’intervention utilisent des techniques d’imagerie, comme les…"
click at [675, 397] on p "Les radiologistes d’intervention utilisent des techniques d’imagerie, comme les…" at bounding box center [809, 360] width 605 height 74
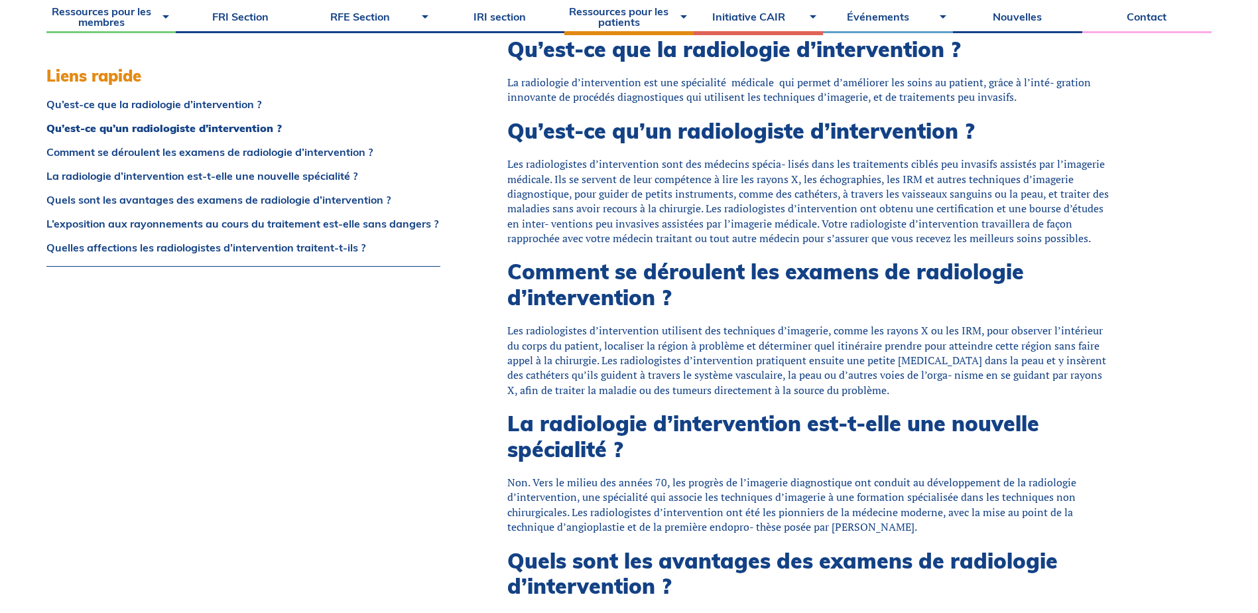
click at [840, 421] on h2 "La radiologie d’intervention est-t-elle une nouvelle spécialité ?" at bounding box center [809, 436] width 605 height 51
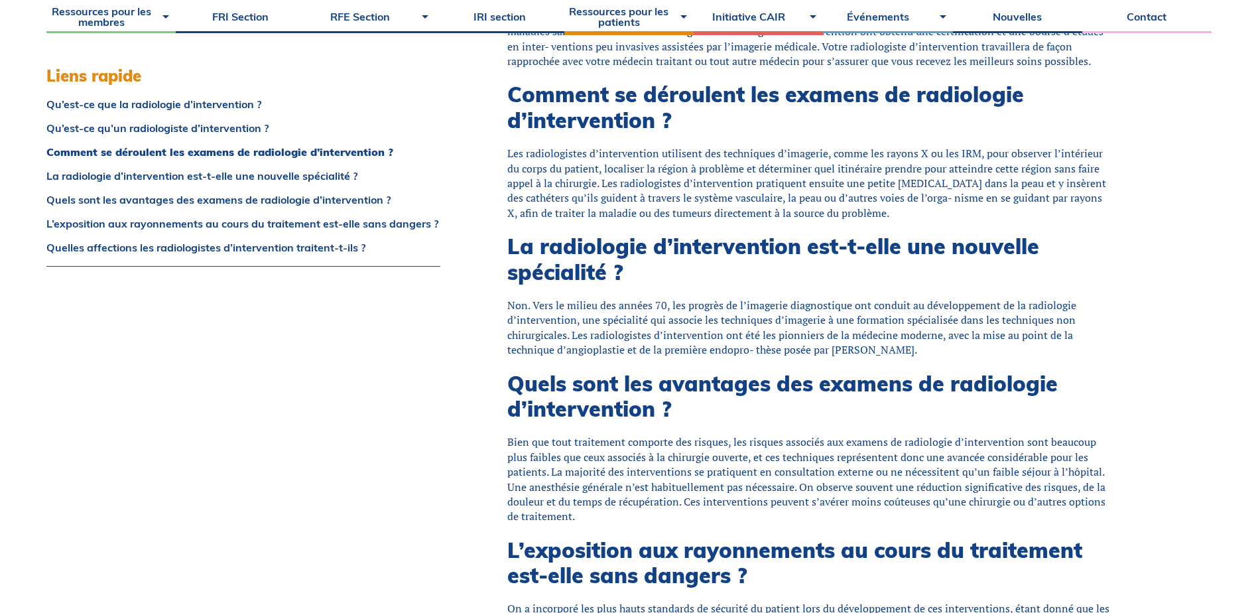
scroll to position [570, 0]
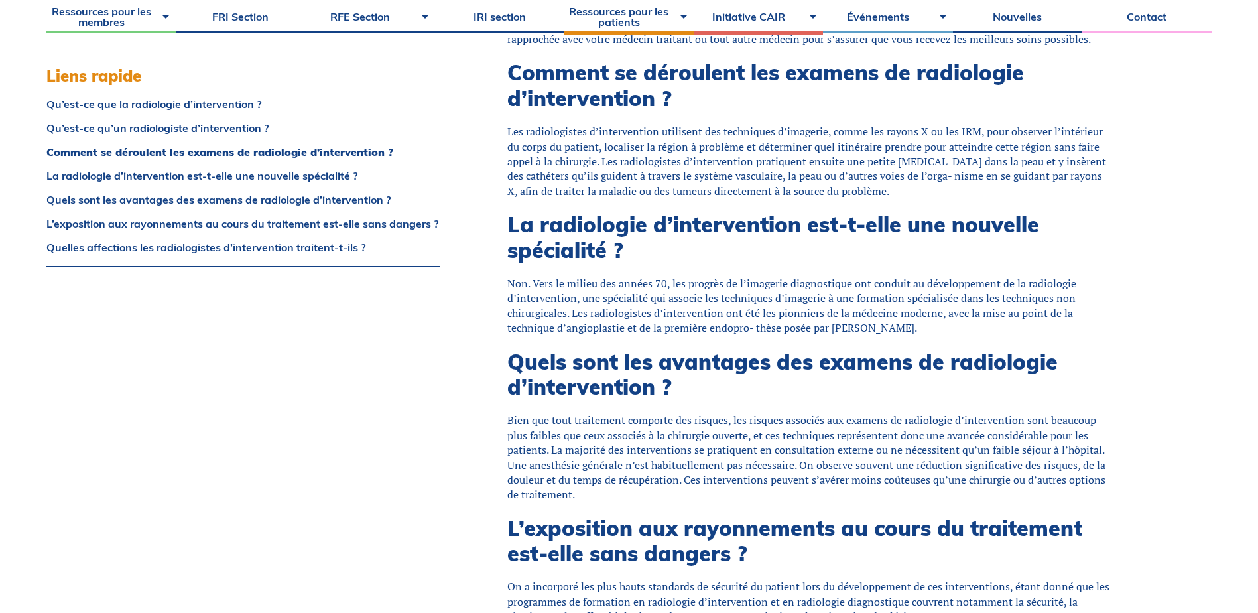
click at [770, 387] on h2 "Quels sont les avantages des examens de radiologie d’intervention ?" at bounding box center [809, 374] width 605 height 51
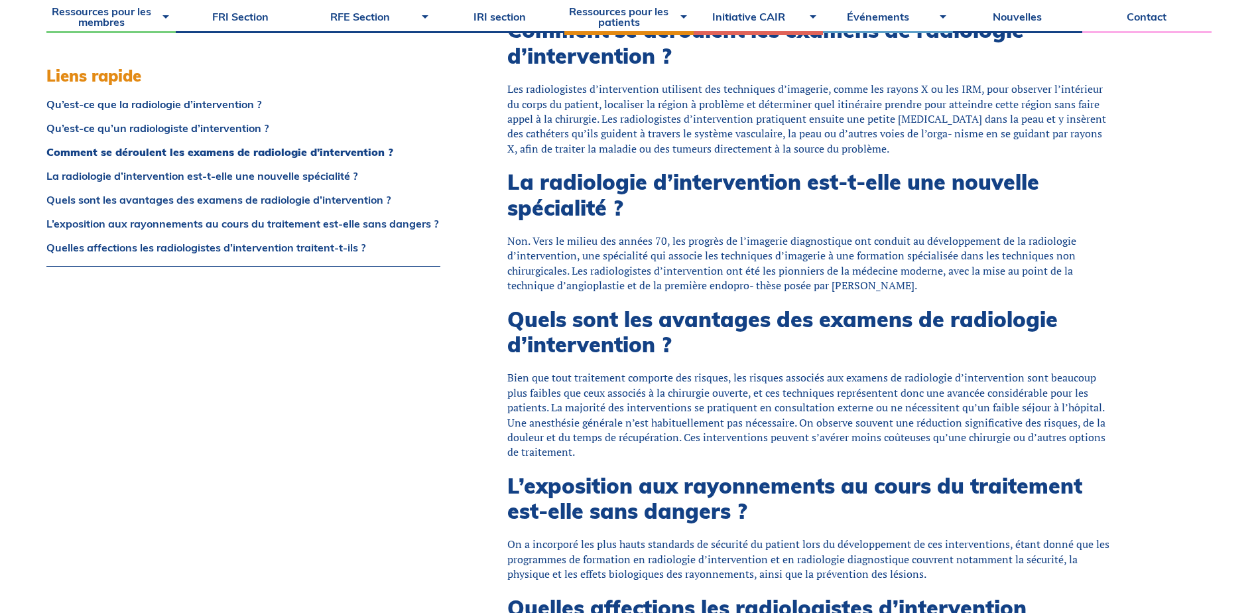
scroll to position [636, 0]
